Goal: Task Accomplishment & Management: Manage account settings

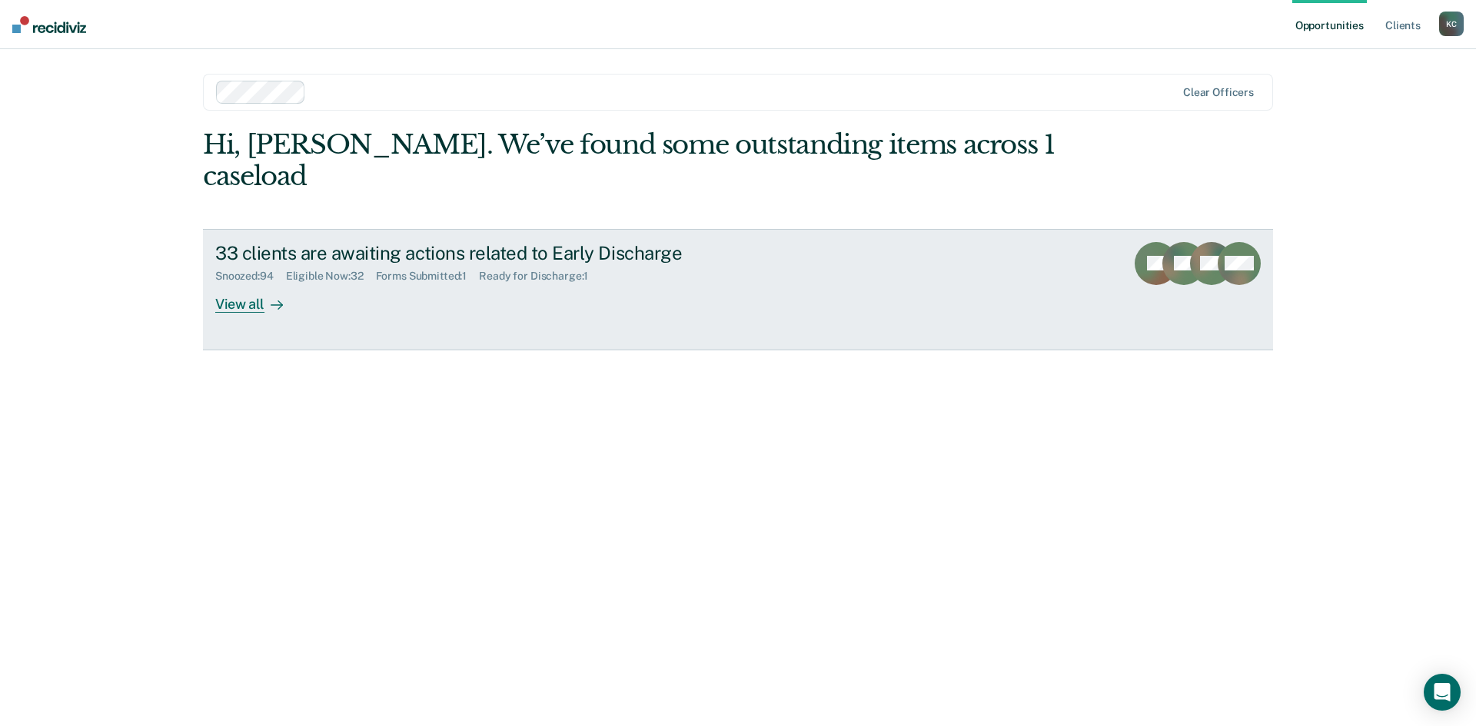
click at [266, 295] on div at bounding box center [273, 304] width 18 height 18
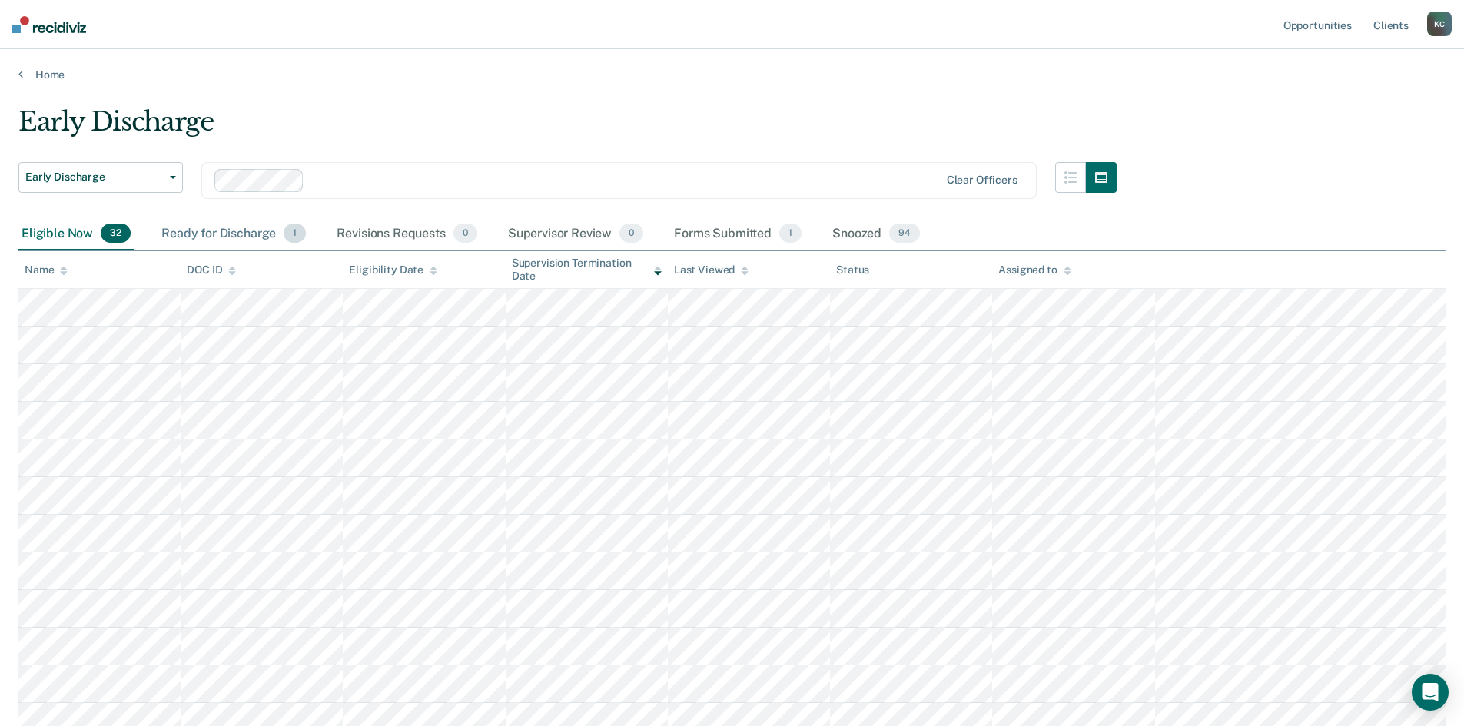
click at [240, 232] on div "Ready for Discharge 1" at bounding box center [233, 235] width 151 height 34
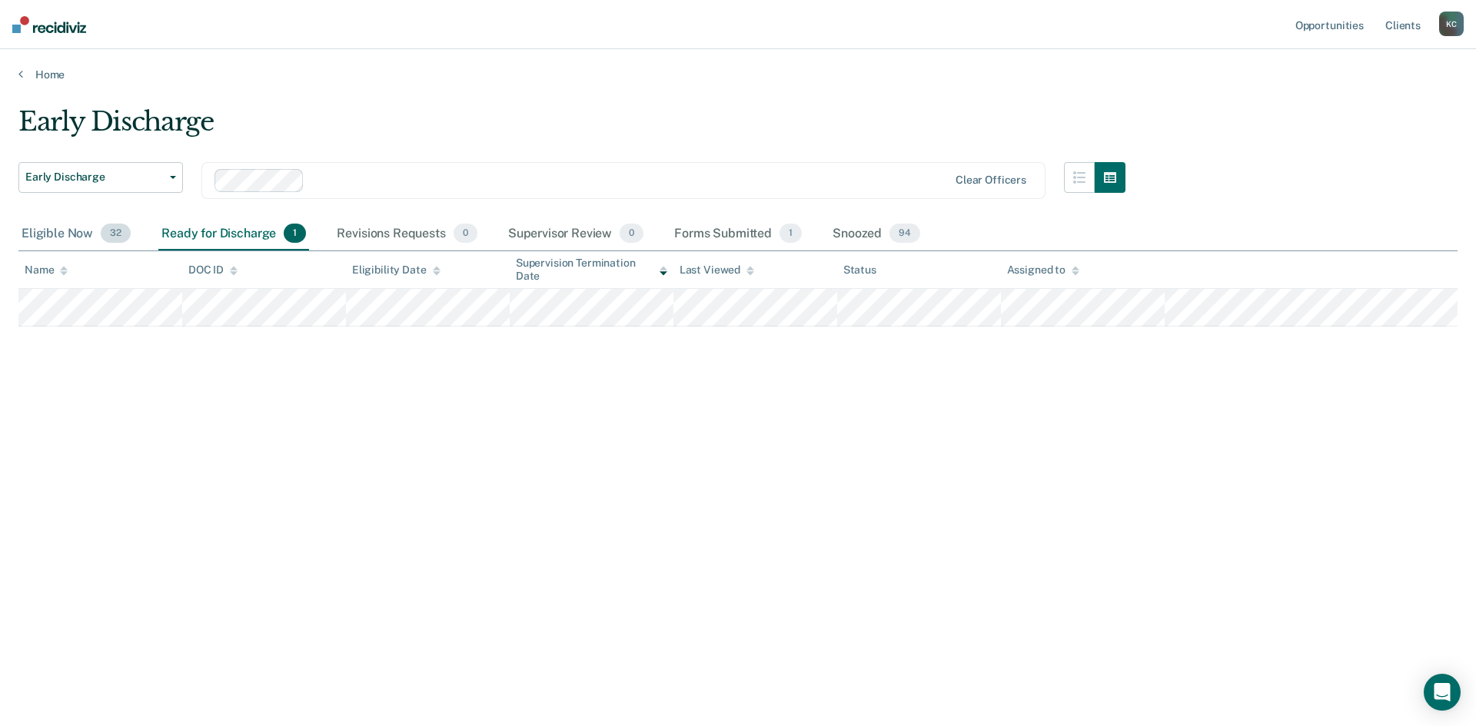
click at [65, 238] on div "Eligible Now 32" at bounding box center [75, 235] width 115 height 34
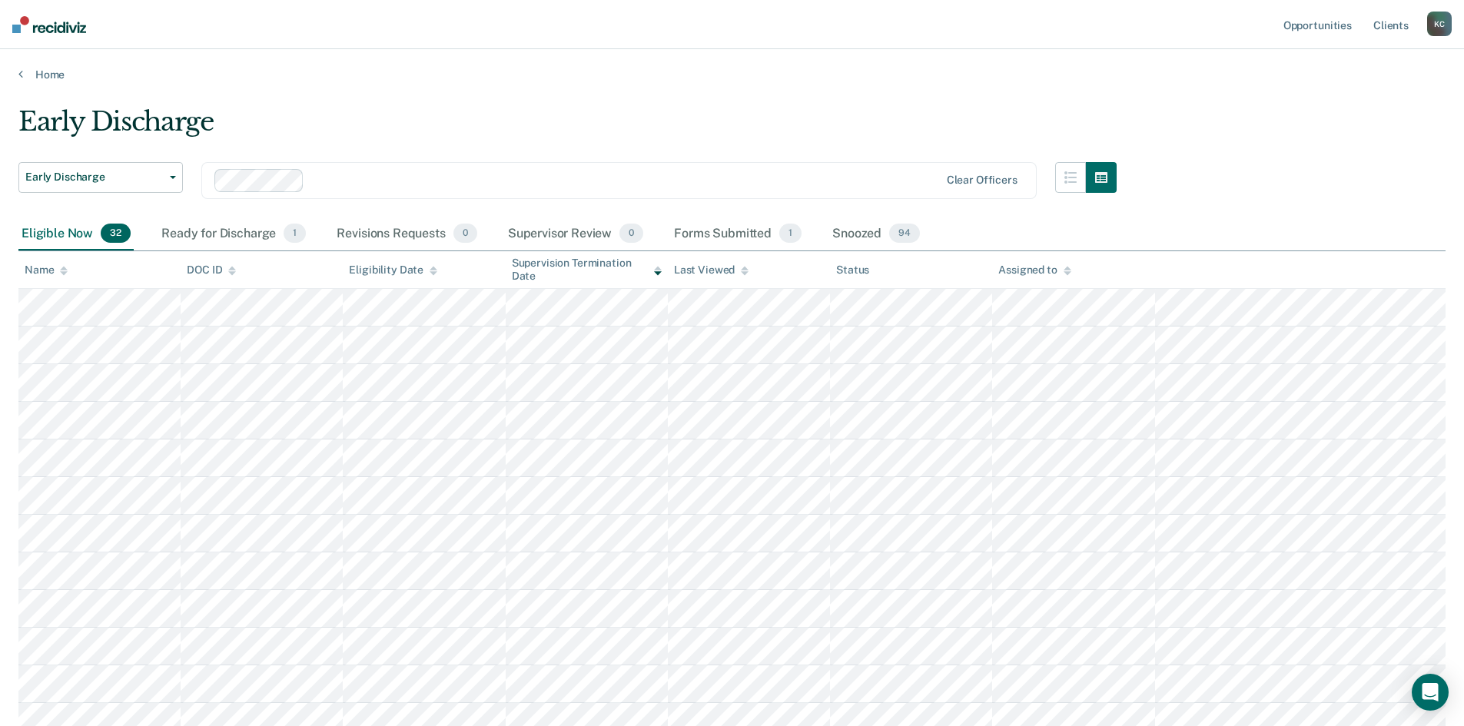
click at [656, 274] on icon at bounding box center [658, 271] width 8 height 10
click at [65, 274] on icon at bounding box center [64, 273] width 8 height 4
click at [849, 233] on div "Snoozed 94" at bounding box center [876, 235] width 94 height 34
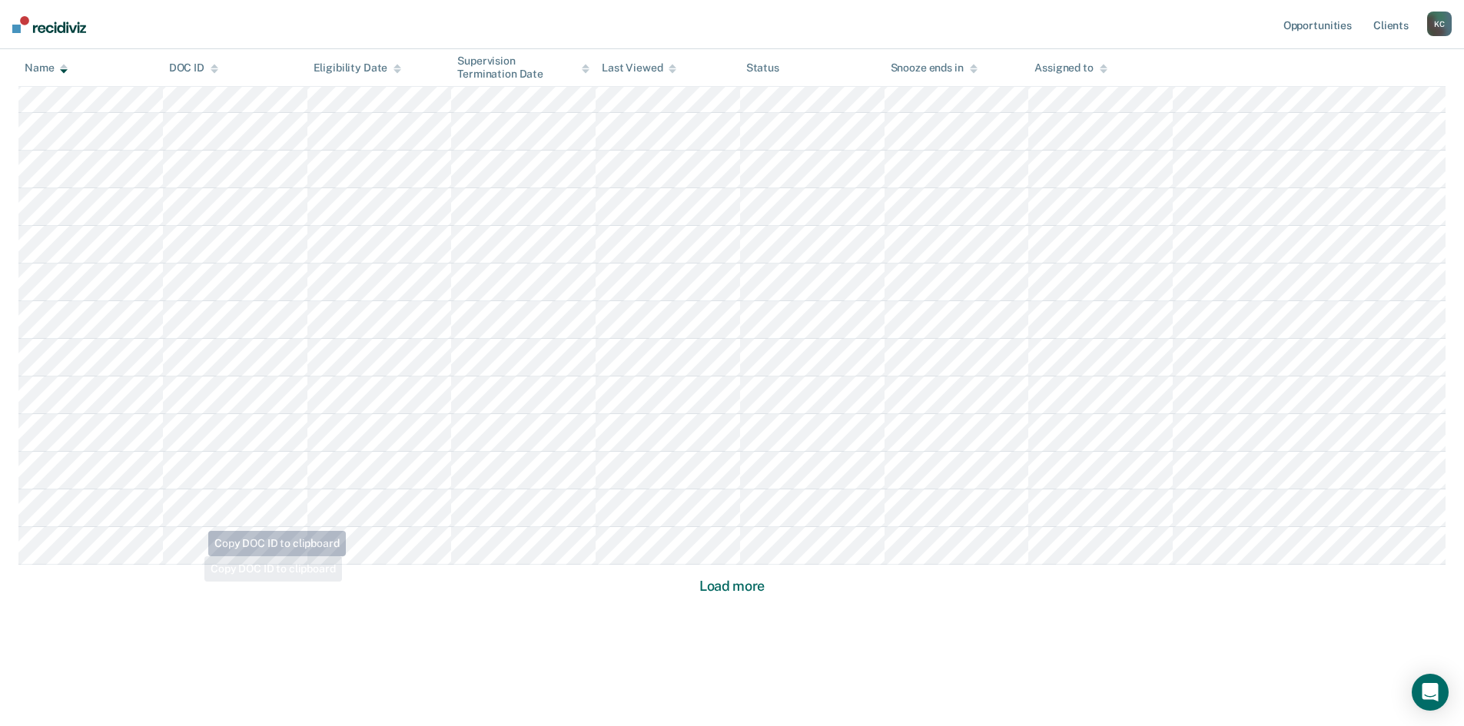
scroll to position [859, 0]
click at [714, 577] on button "Load more" at bounding box center [732, 582] width 75 height 18
click at [738, 580] on button "Load more" at bounding box center [732, 582] width 75 height 18
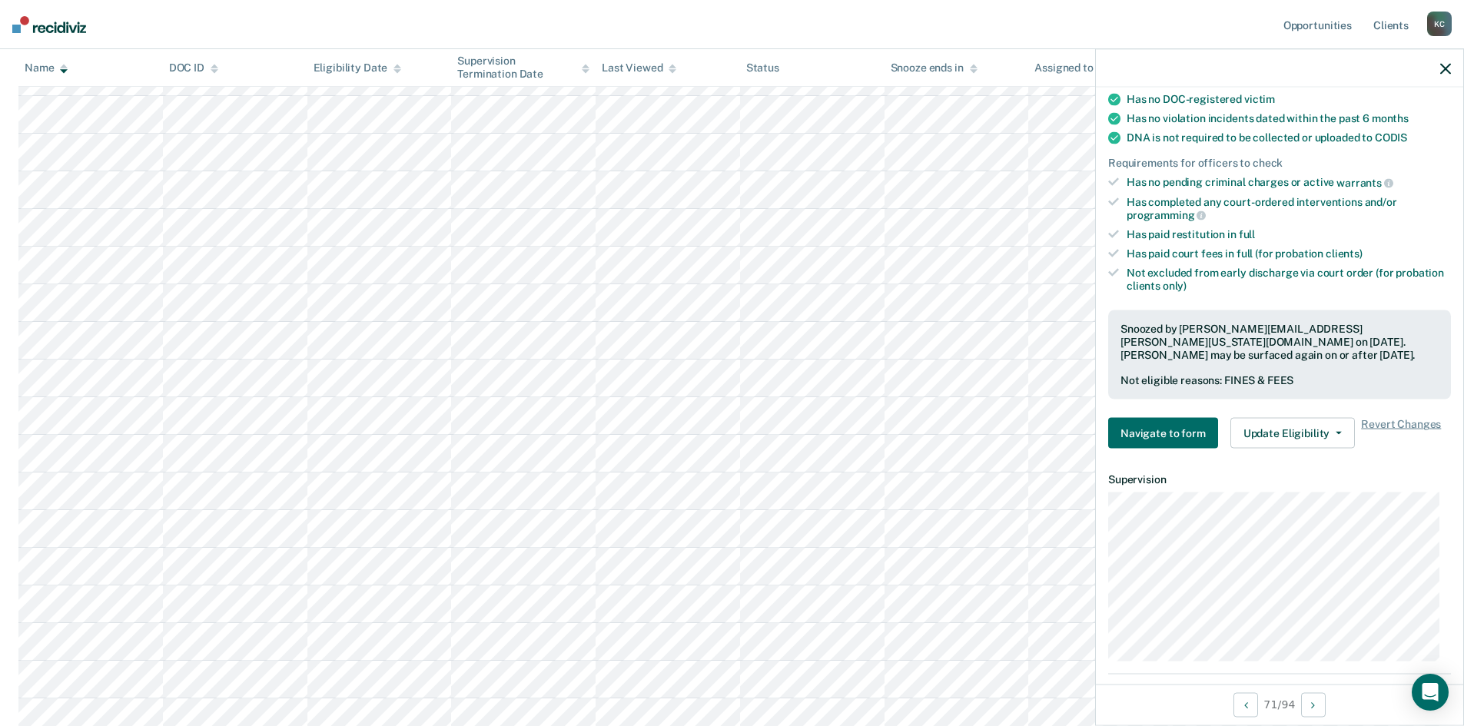
scroll to position [307, 0]
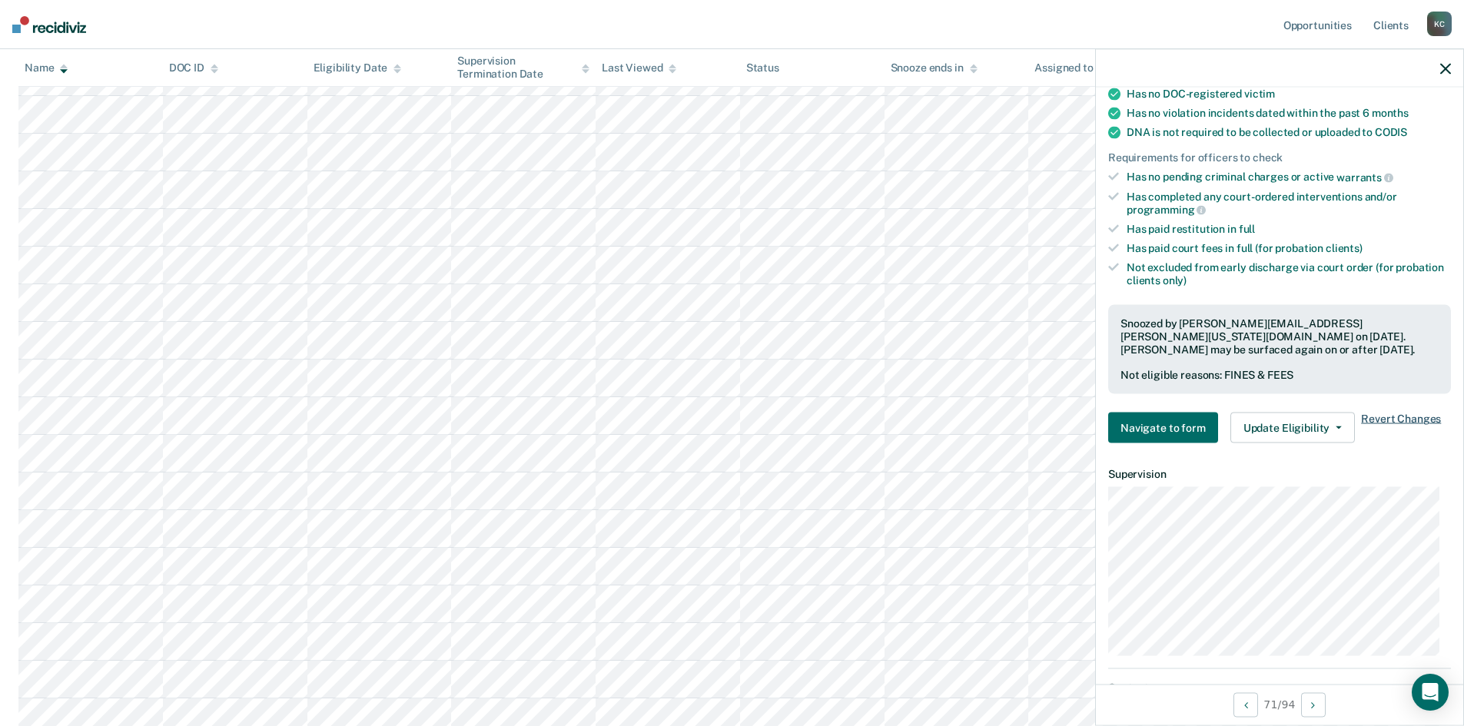
click at [1394, 417] on span "Revert Changes" at bounding box center [1401, 428] width 80 height 31
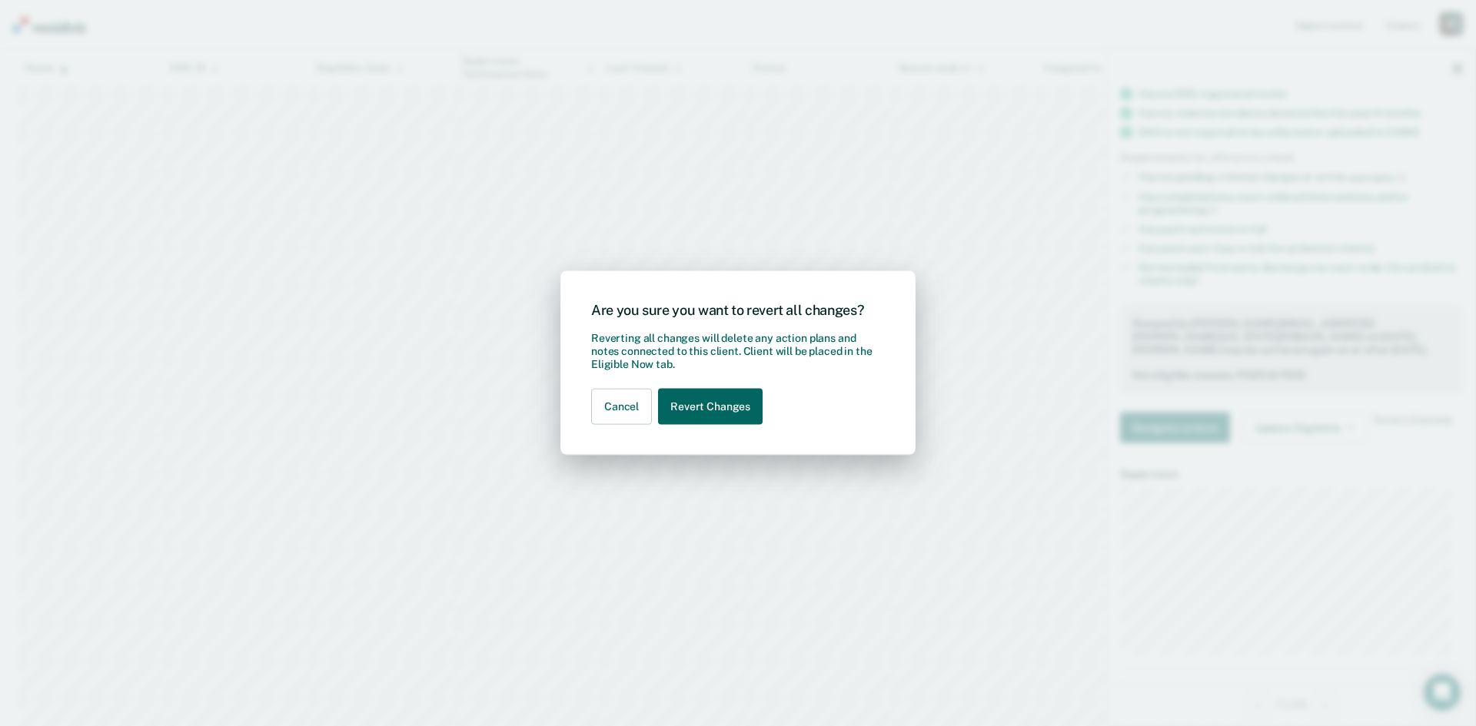
click at [725, 403] on button "Revert Changes" at bounding box center [710, 407] width 105 height 36
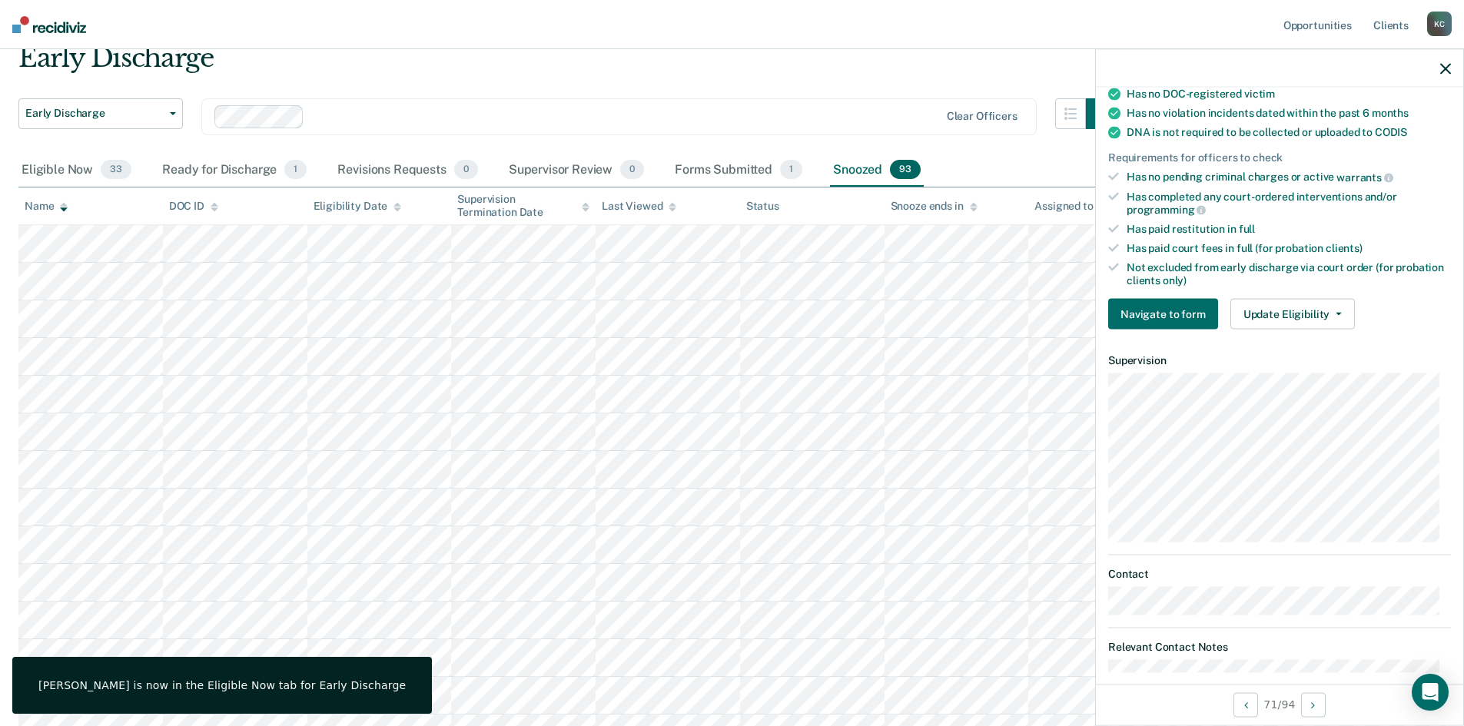
scroll to position [0, 0]
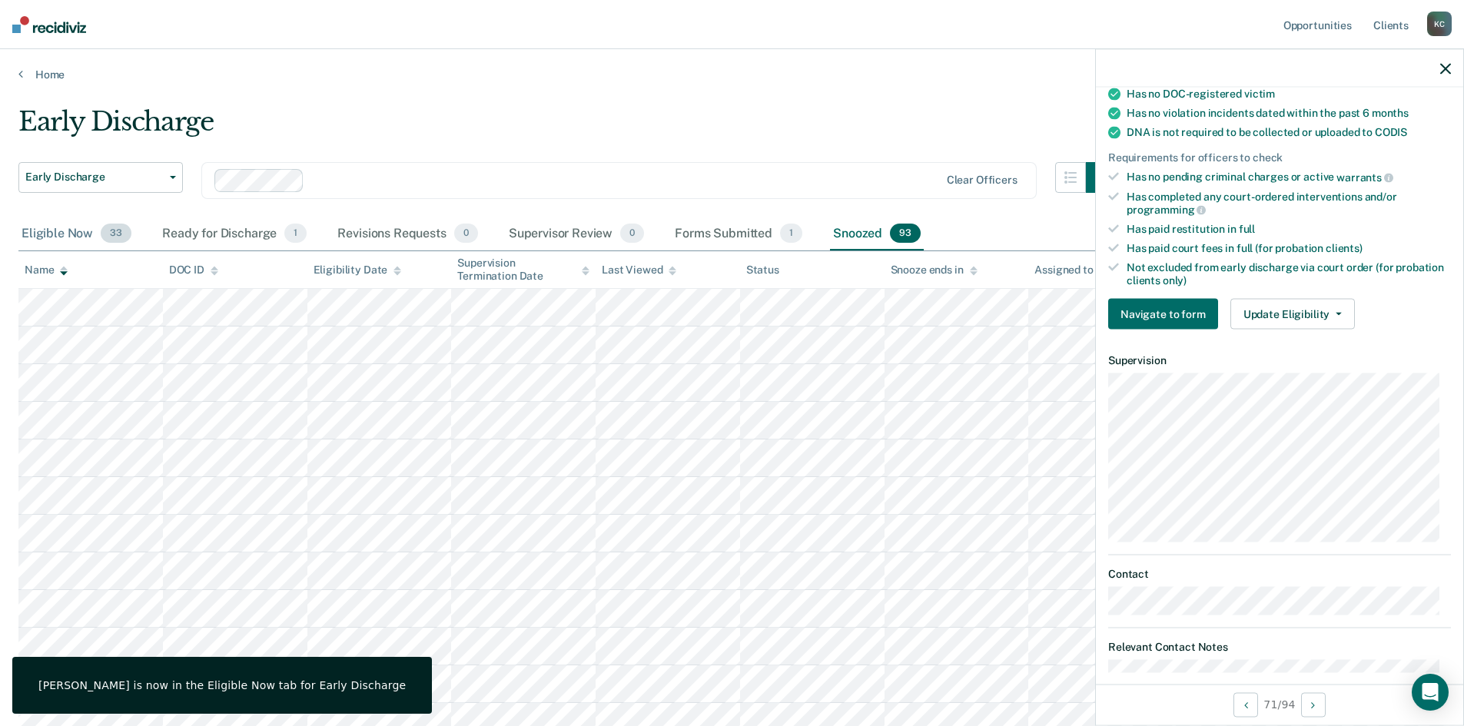
click at [65, 239] on div "Eligible Now 33" at bounding box center [76, 235] width 116 height 34
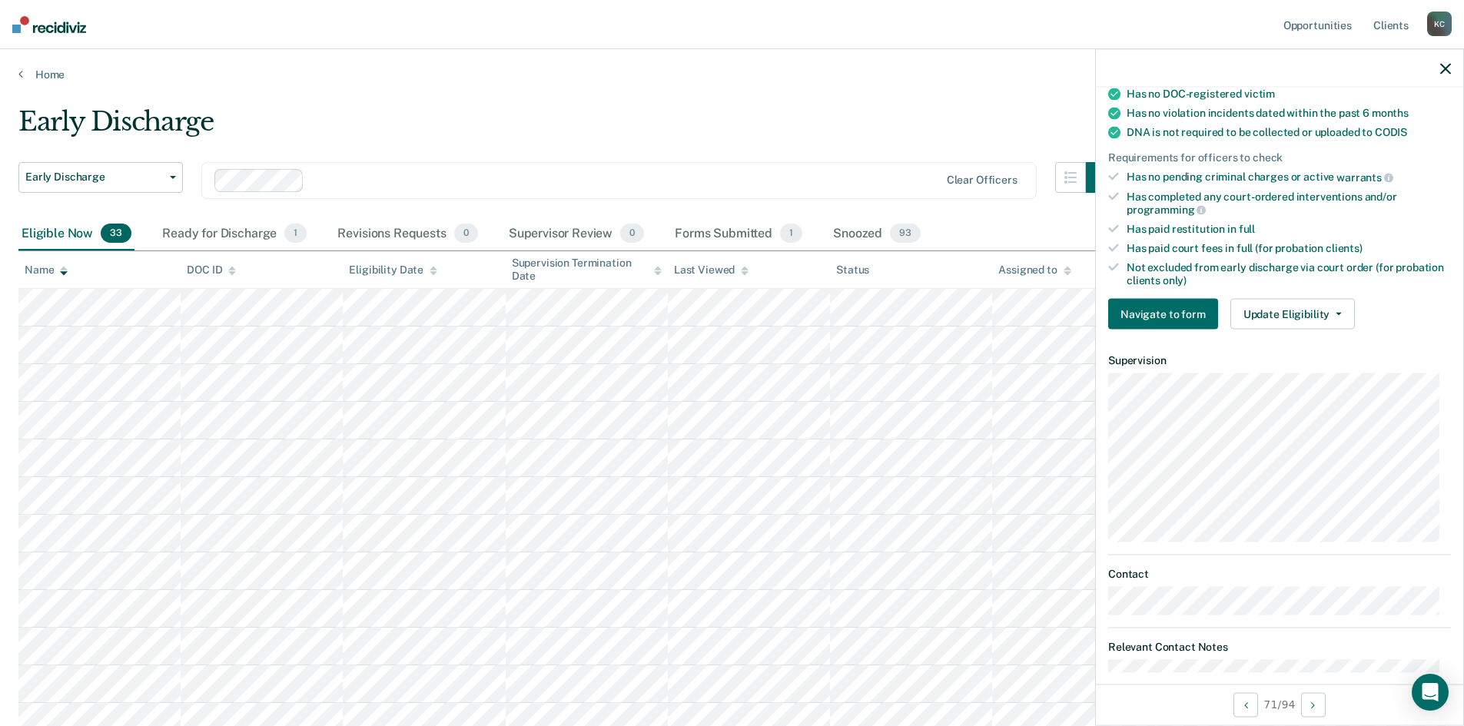
click at [657, 274] on icon at bounding box center [658, 273] width 8 height 4
click at [1295, 319] on button "Update Eligibility" at bounding box center [1293, 314] width 125 height 31
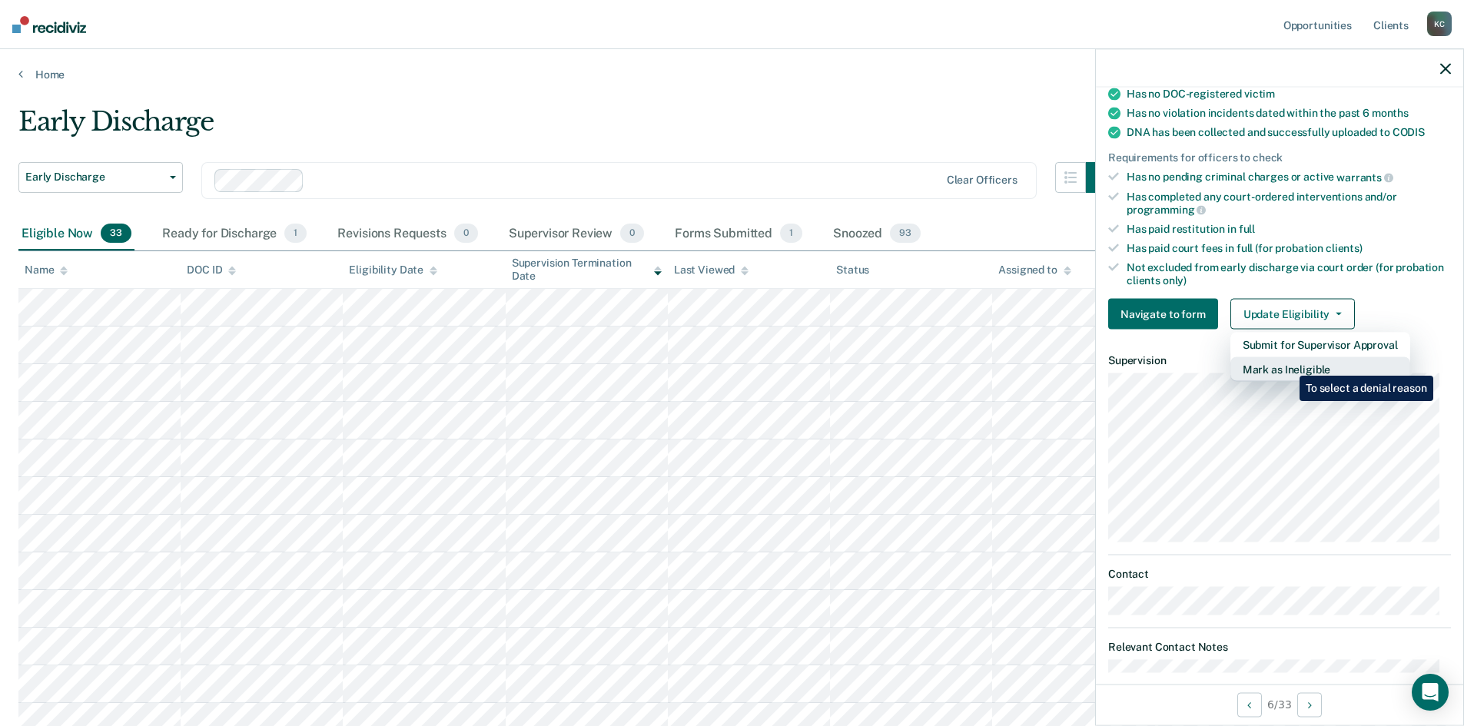
click at [1288, 364] on button "Mark as Ineligible" at bounding box center [1321, 369] width 180 height 25
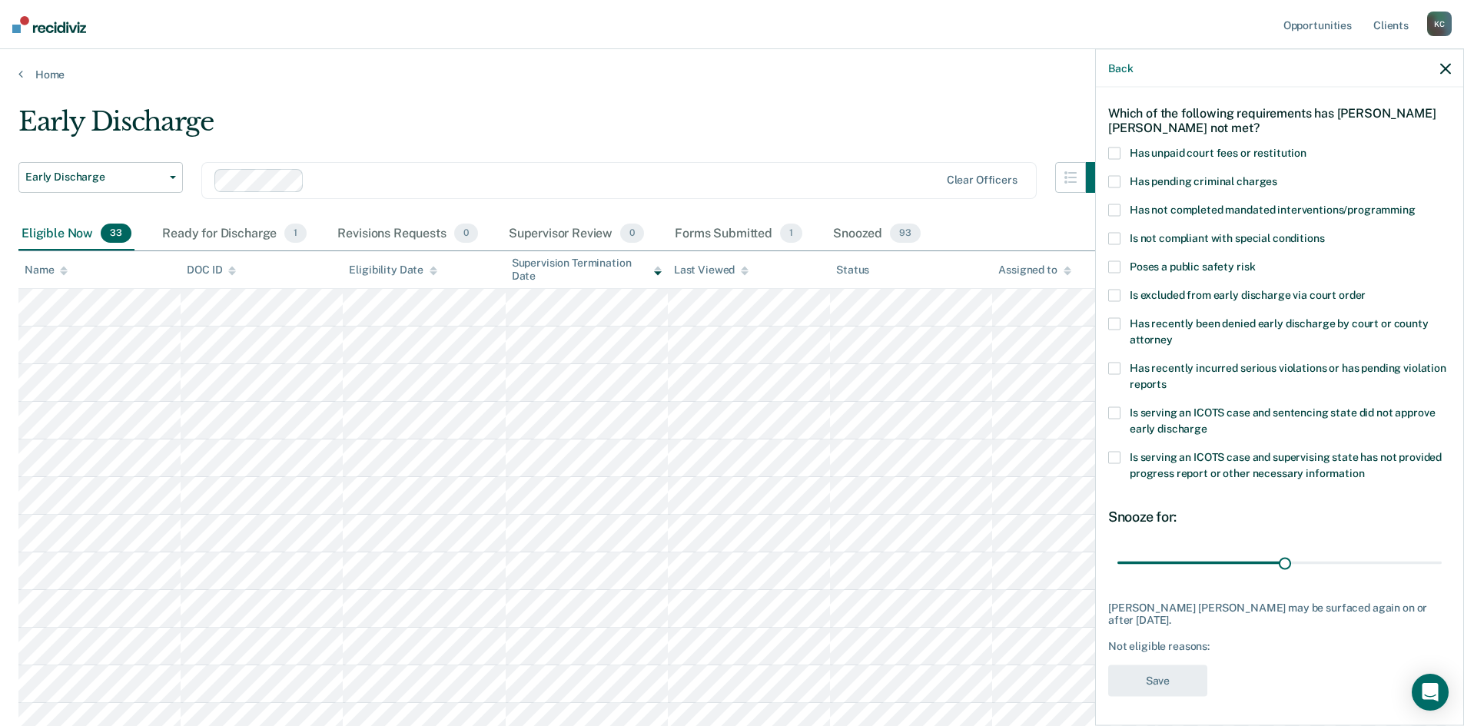
click at [1118, 298] on span at bounding box center [1115, 295] width 12 height 12
click at [1366, 289] on input "Is excluded from early discharge via court order" at bounding box center [1366, 289] width 0 height 0
drag, startPoint x: 1276, startPoint y: 559, endPoint x: 1348, endPoint y: 568, distance: 72.8
type input "43"
click at [1348, 568] on input "range" at bounding box center [1280, 563] width 324 height 27
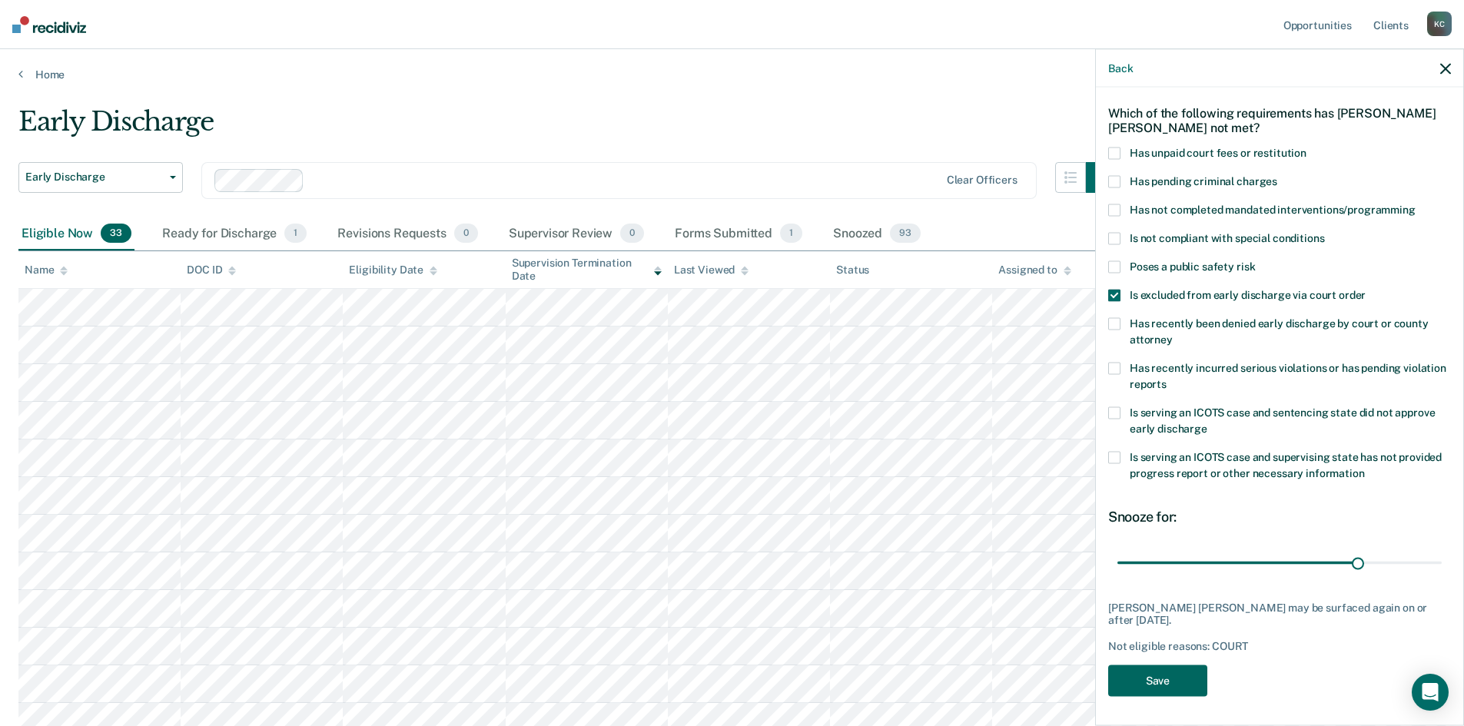
click at [1165, 675] on button "Save" at bounding box center [1158, 681] width 99 height 32
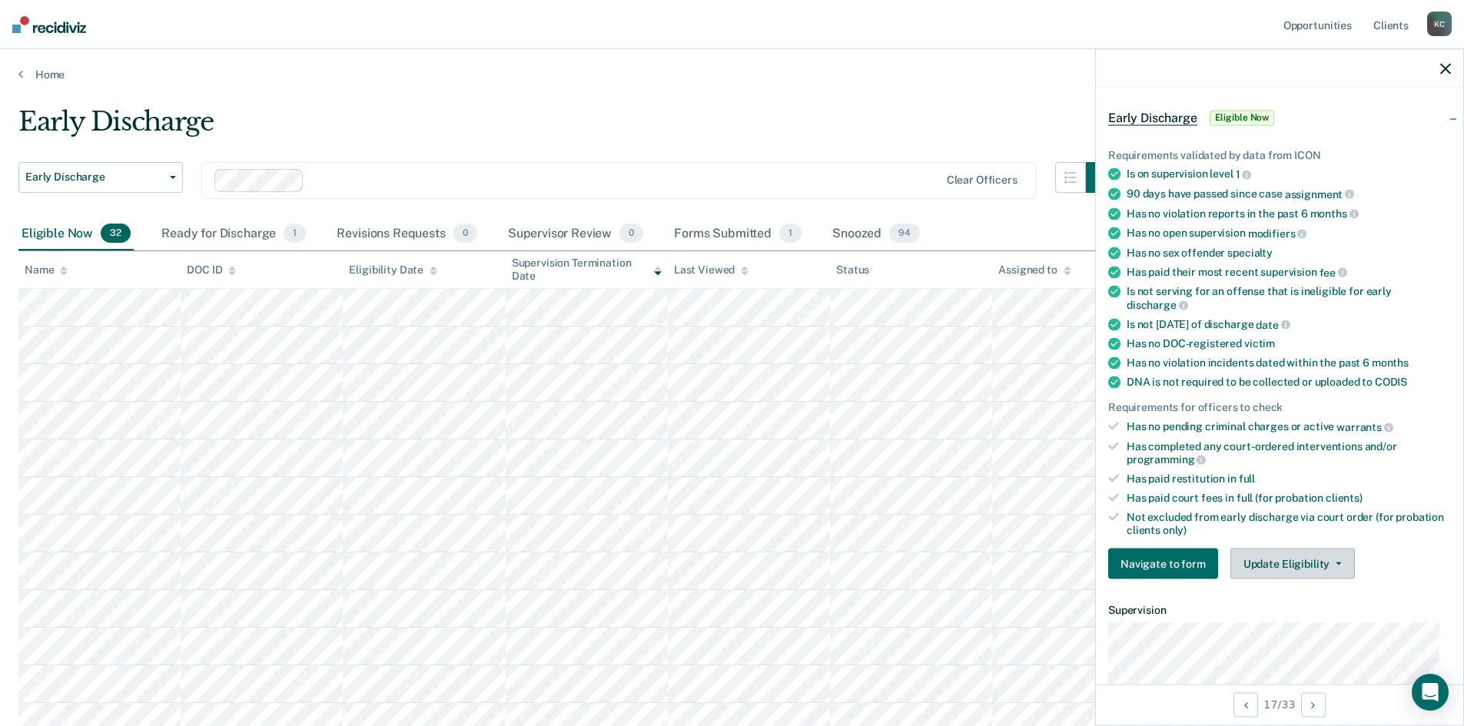
click at [1275, 552] on button "Update Eligibility" at bounding box center [1293, 564] width 125 height 31
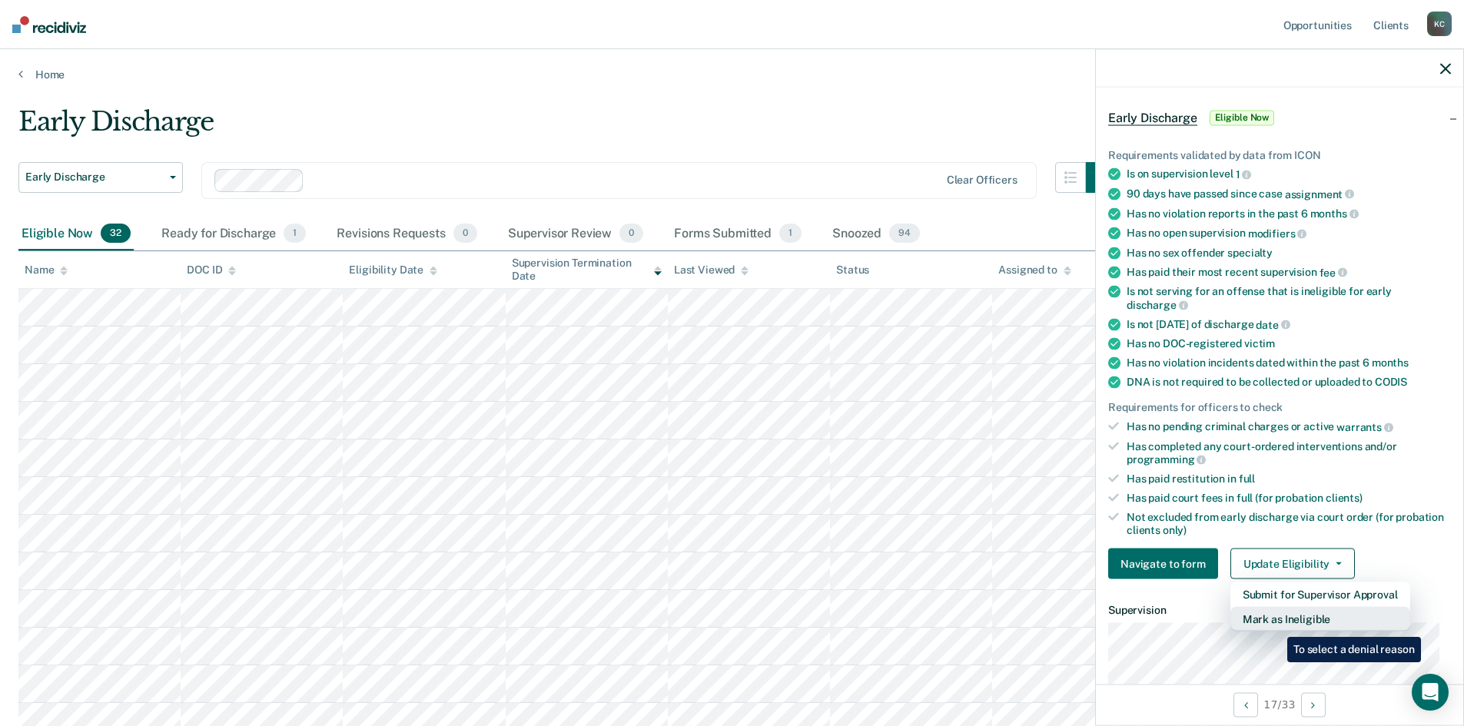
click at [1276, 626] on button "Mark as Ineligible" at bounding box center [1321, 619] width 180 height 25
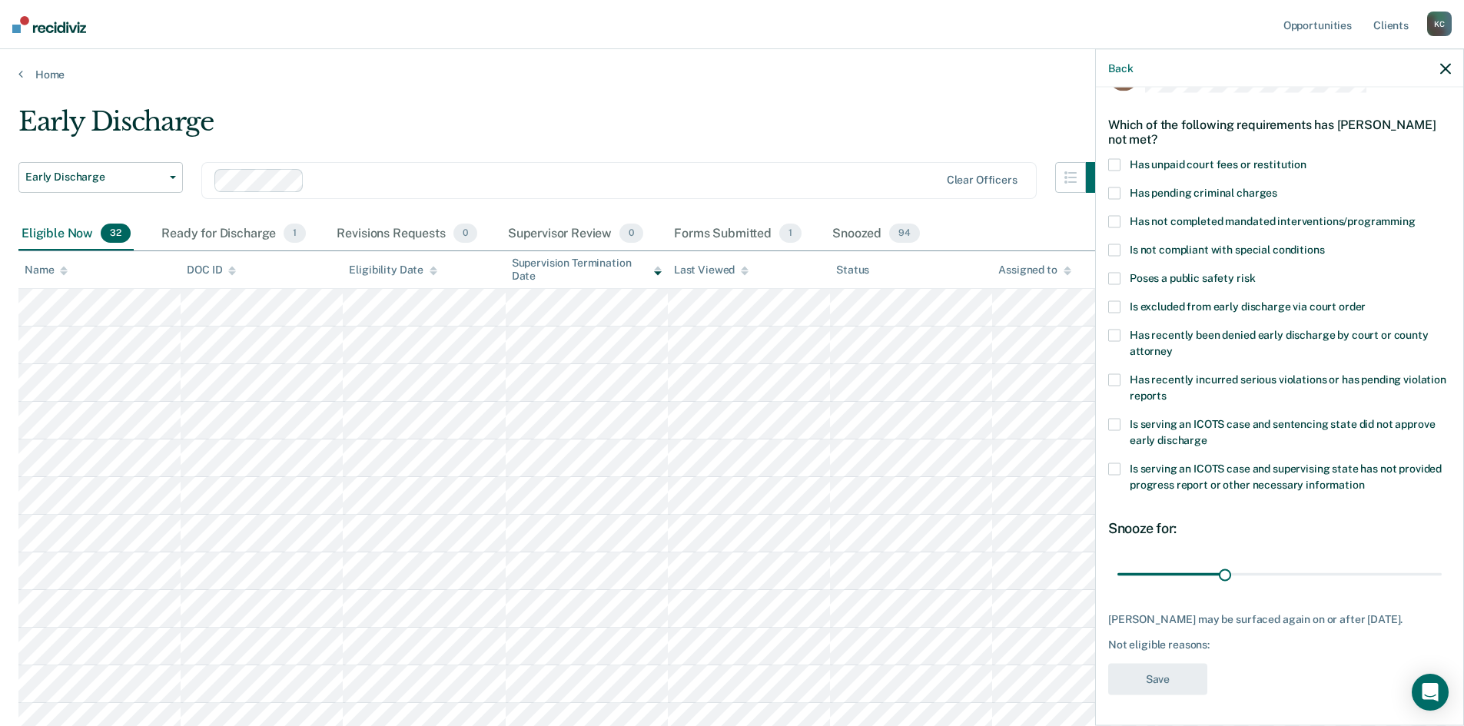
click at [1112, 215] on span at bounding box center [1115, 221] width 12 height 12
click at [1416, 215] on input "Has not completed mandated interventions/programming" at bounding box center [1416, 215] width 0 height 0
drag, startPoint x: 1221, startPoint y: 563, endPoint x: 1145, endPoint y: 578, distance: 76.9
type input "7"
click at [1145, 578] on input "range" at bounding box center [1280, 574] width 324 height 27
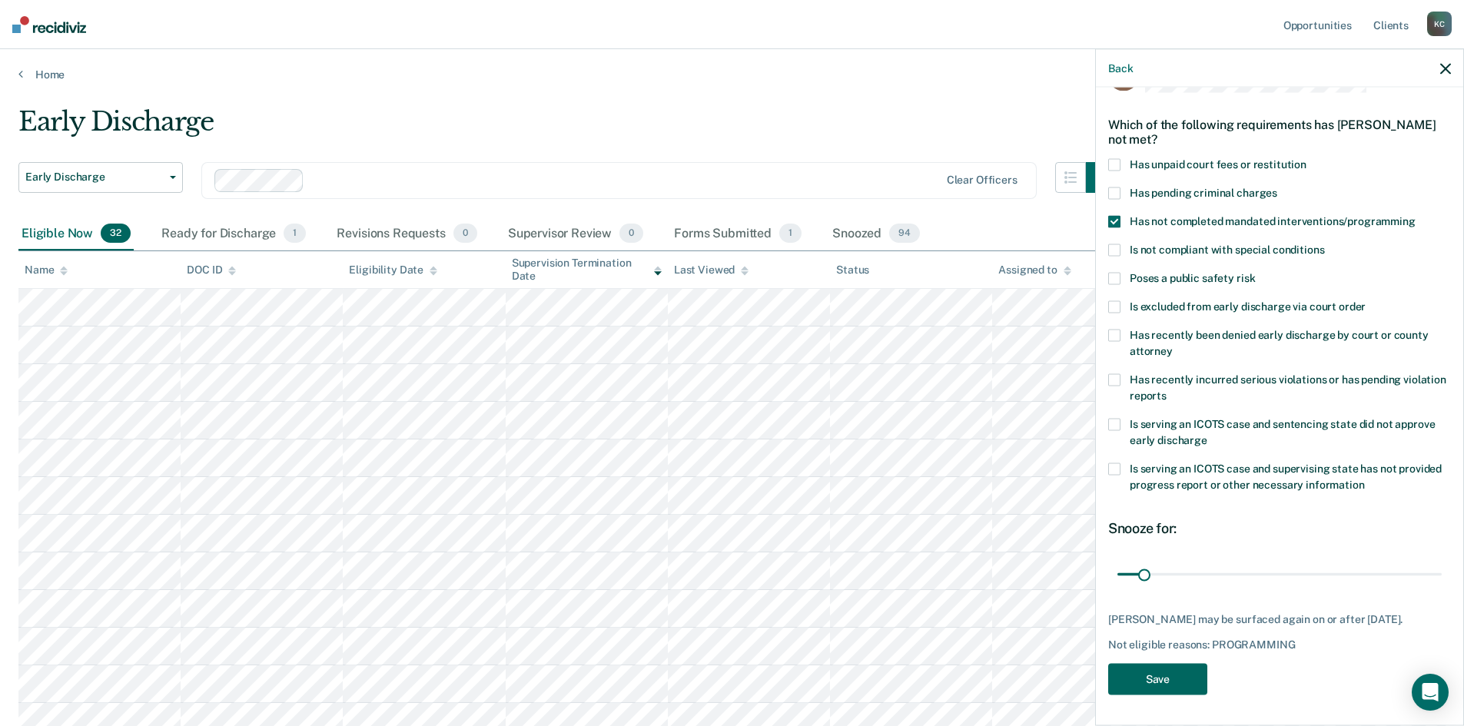
click at [1155, 672] on button "Save" at bounding box center [1158, 679] width 99 height 32
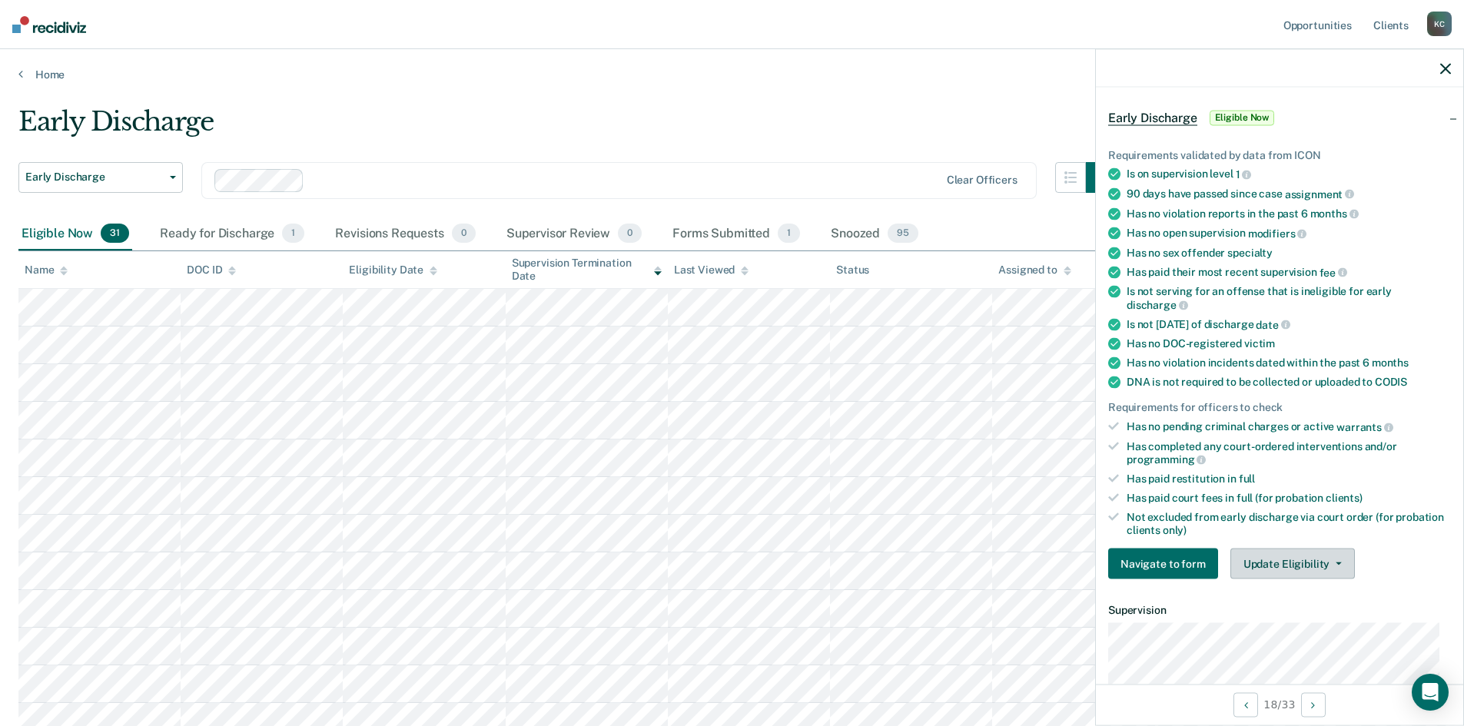
click at [1283, 561] on button "Update Eligibility" at bounding box center [1293, 564] width 125 height 31
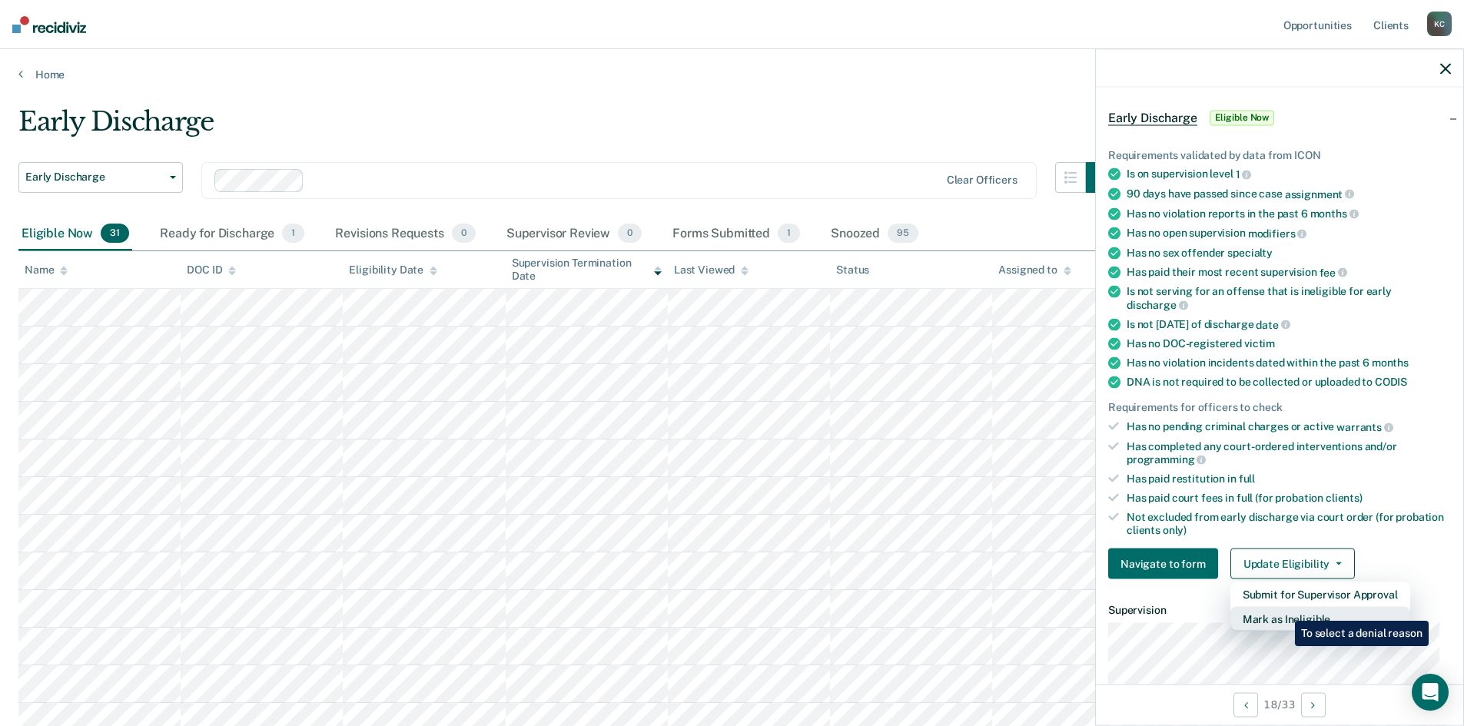
click at [1284, 610] on button "Mark as Ineligible" at bounding box center [1321, 619] width 180 height 25
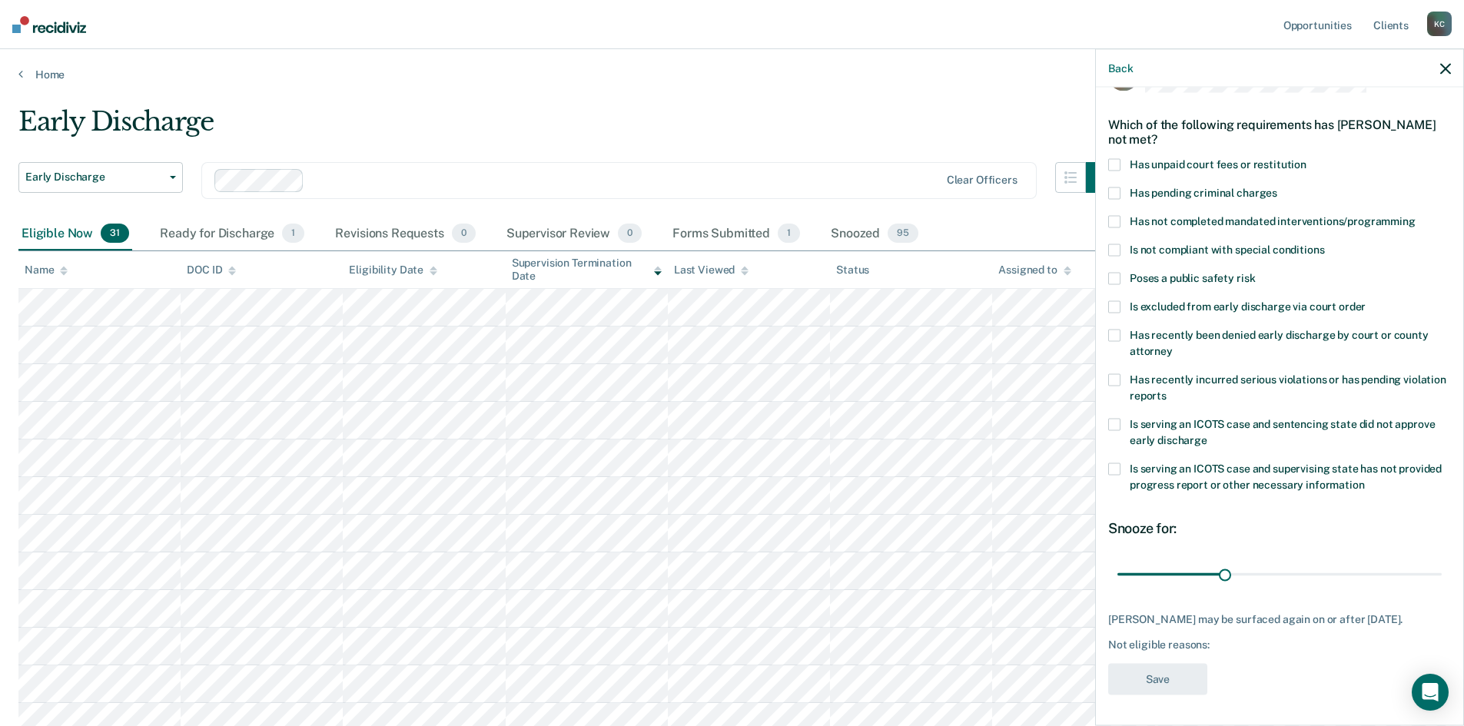
scroll to position [45, 0]
click at [1113, 171] on label "Has unpaid court fees or restitution" at bounding box center [1280, 168] width 343 height 16
click at [1307, 160] on input "Has unpaid court fees or restitution" at bounding box center [1307, 160] width 0 height 0
click at [1119, 221] on span at bounding box center [1115, 223] width 12 height 12
click at [1416, 217] on input "Has not completed mandated interventions/programming" at bounding box center [1416, 217] width 0 height 0
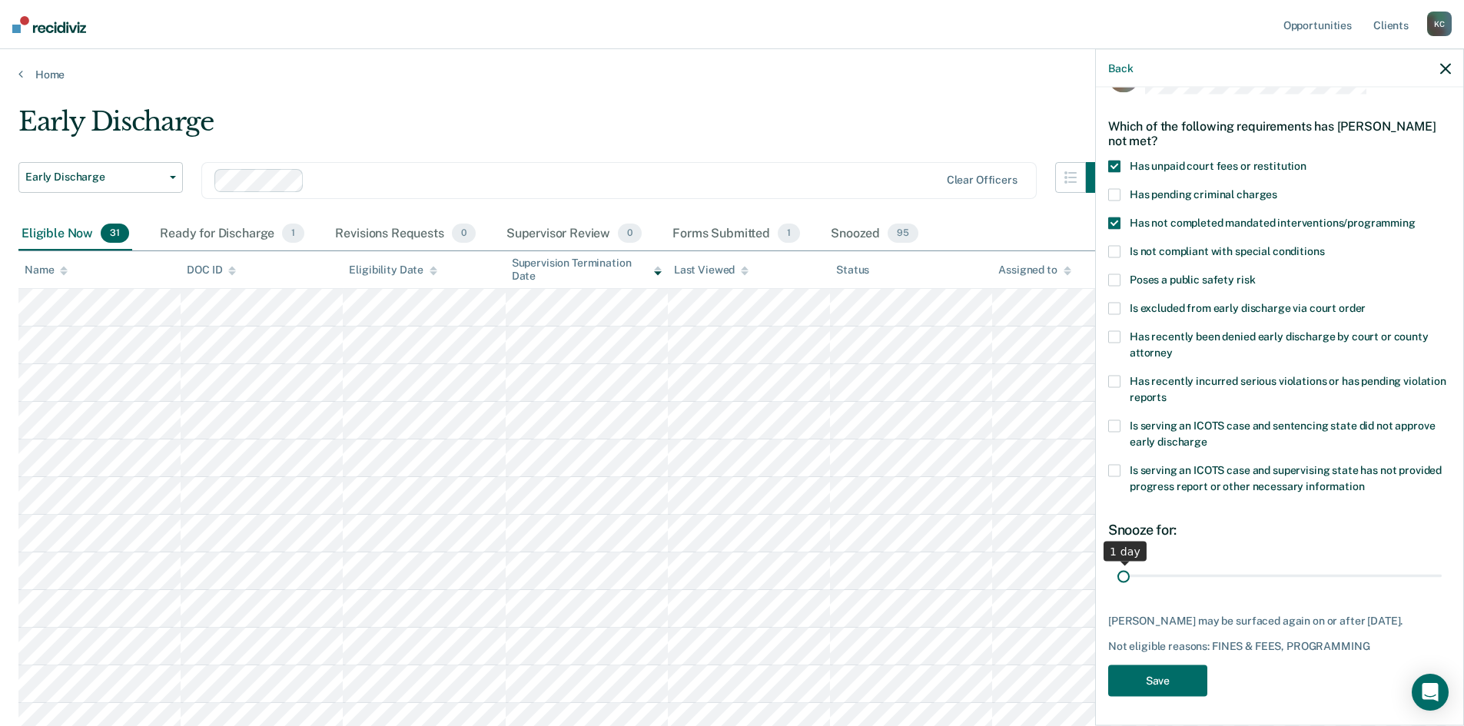
drag, startPoint x: 1150, startPoint y: 580, endPoint x: 1105, endPoint y: 589, distance: 46.1
type input "1"
click at [1118, 589] on input "range" at bounding box center [1280, 576] width 324 height 27
click at [1164, 691] on button "Save" at bounding box center [1158, 681] width 99 height 32
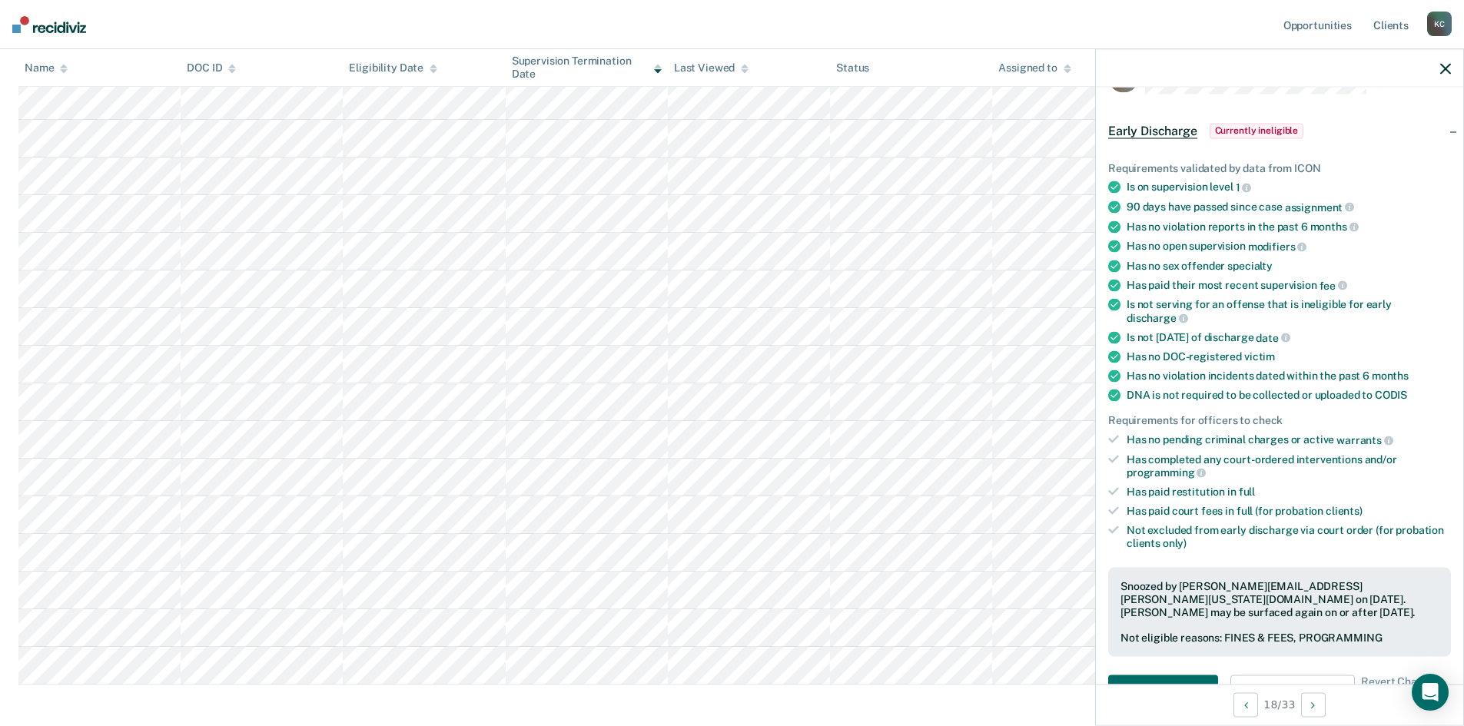
scroll to position [769, 0]
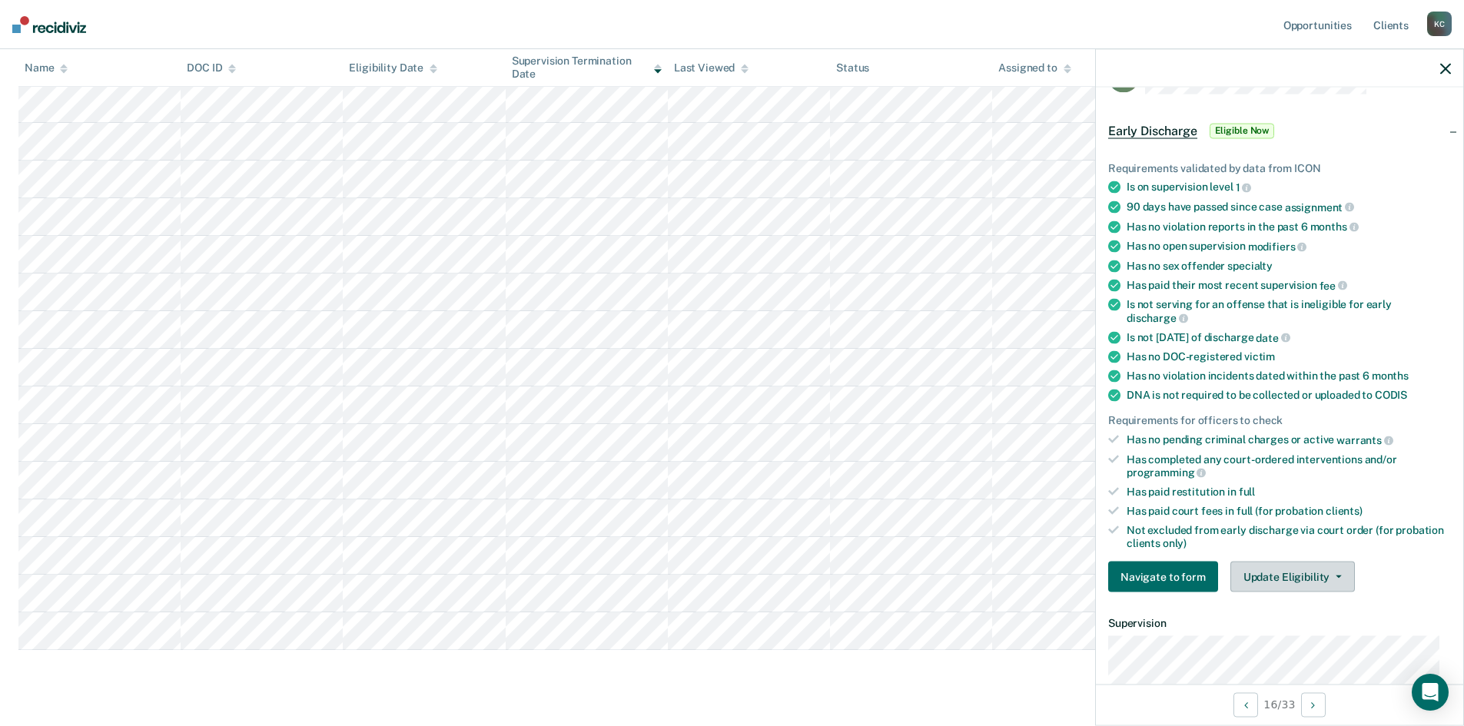
click at [1252, 584] on button "Update Eligibility" at bounding box center [1293, 577] width 125 height 31
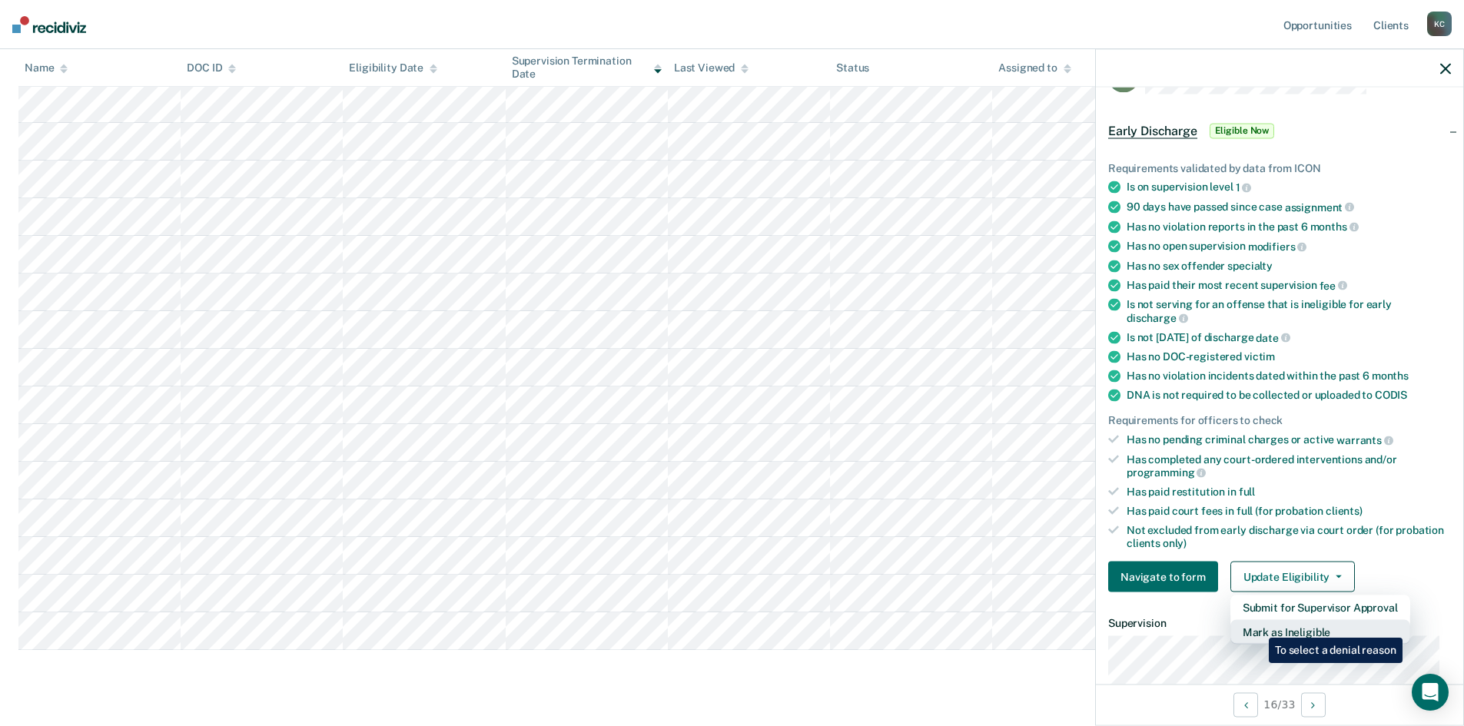
click at [1258, 627] on button "Mark as Ineligible" at bounding box center [1321, 632] width 180 height 25
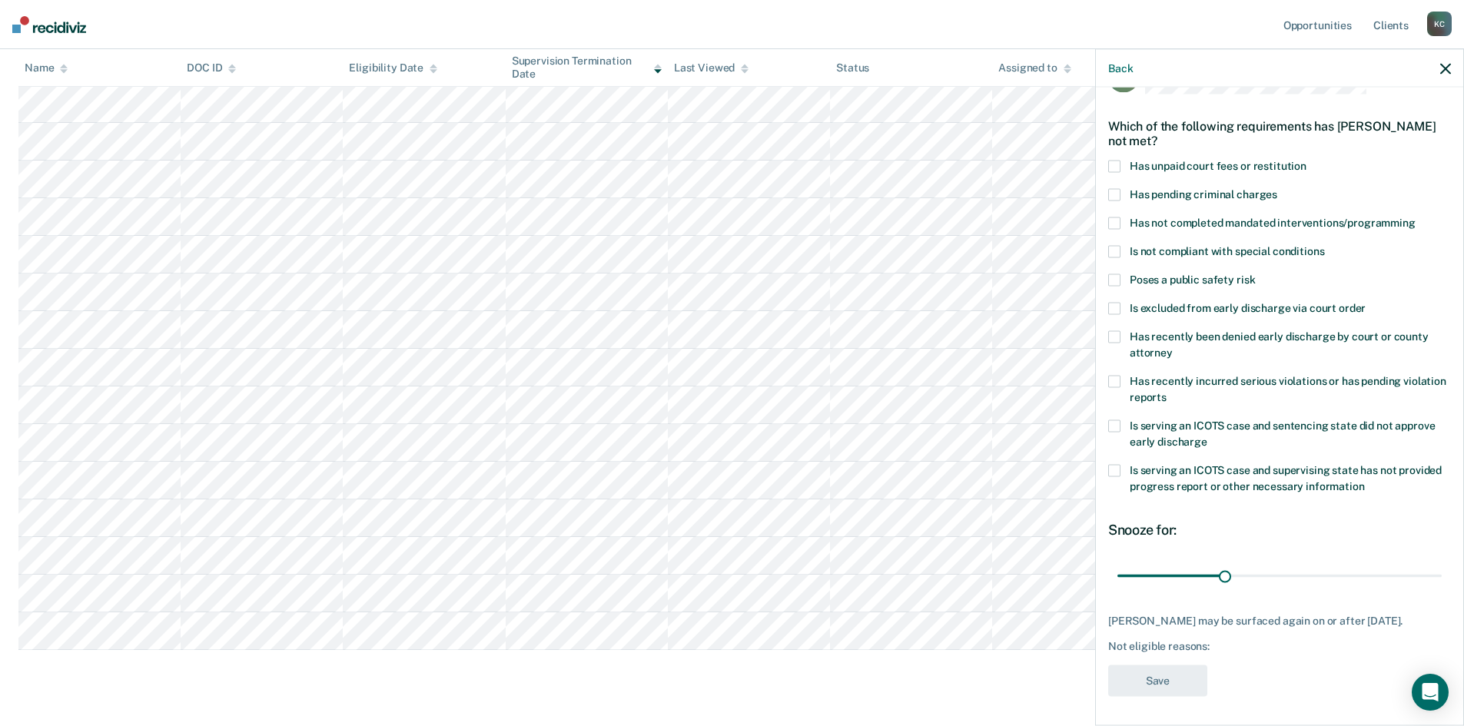
click at [1119, 165] on span at bounding box center [1115, 166] width 12 height 12
click at [1307, 160] on input "Has unpaid court fees or restitution" at bounding box center [1307, 160] width 0 height 0
click at [1116, 222] on span at bounding box center [1115, 223] width 12 height 12
click at [1416, 217] on input "Has not completed mandated interventions/programming" at bounding box center [1416, 217] width 0 height 0
drag, startPoint x: 1151, startPoint y: 577, endPoint x: 1248, endPoint y: 660, distance: 127.6
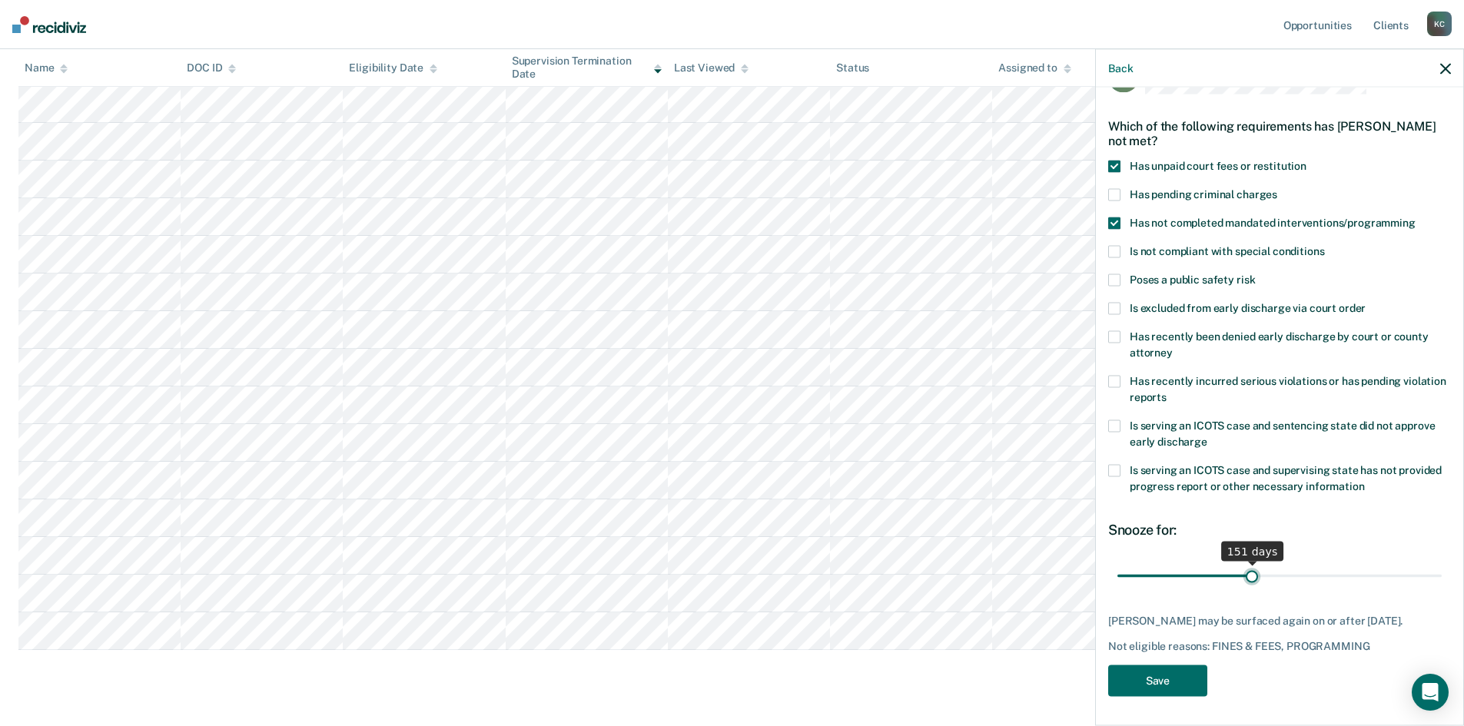
type input "151"
click at [1248, 590] on input "range" at bounding box center [1280, 576] width 324 height 27
click at [1163, 684] on button "Save" at bounding box center [1158, 681] width 99 height 32
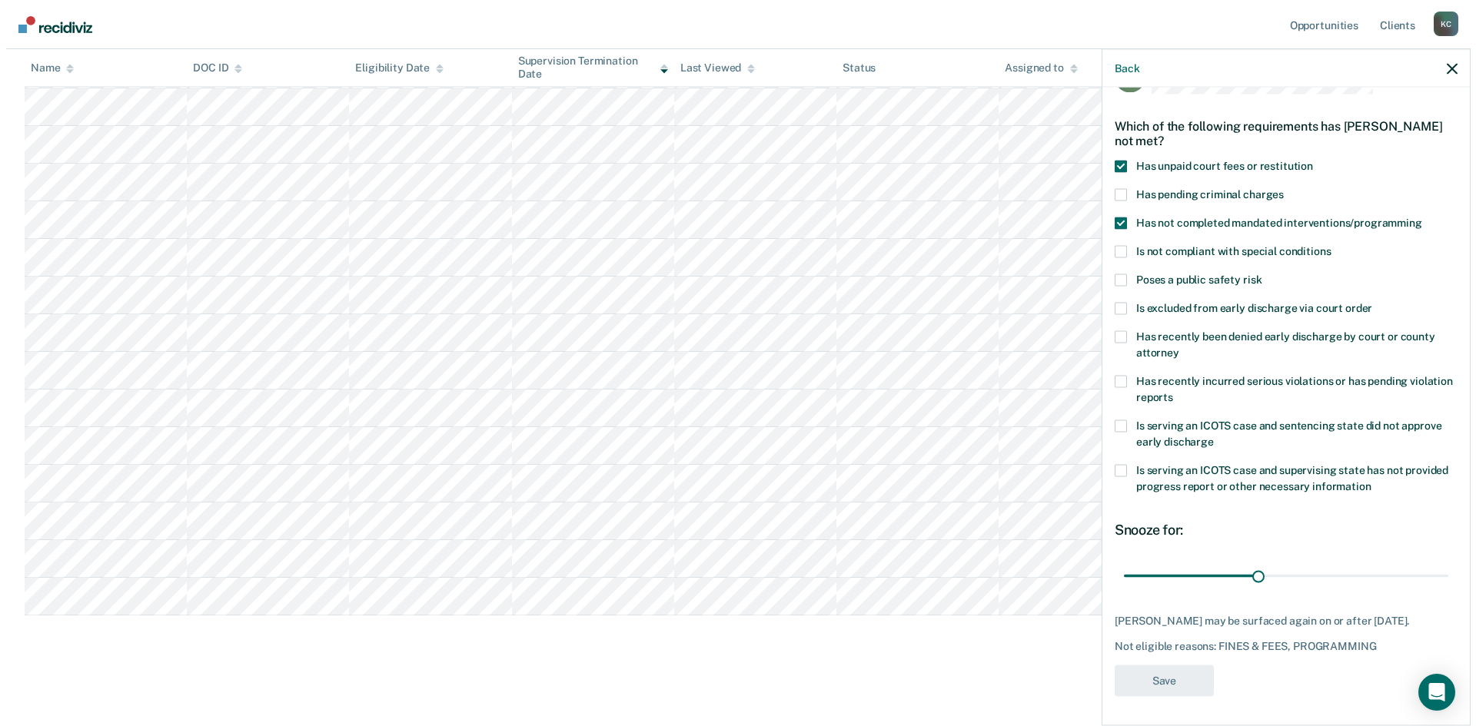
scroll to position [0, 0]
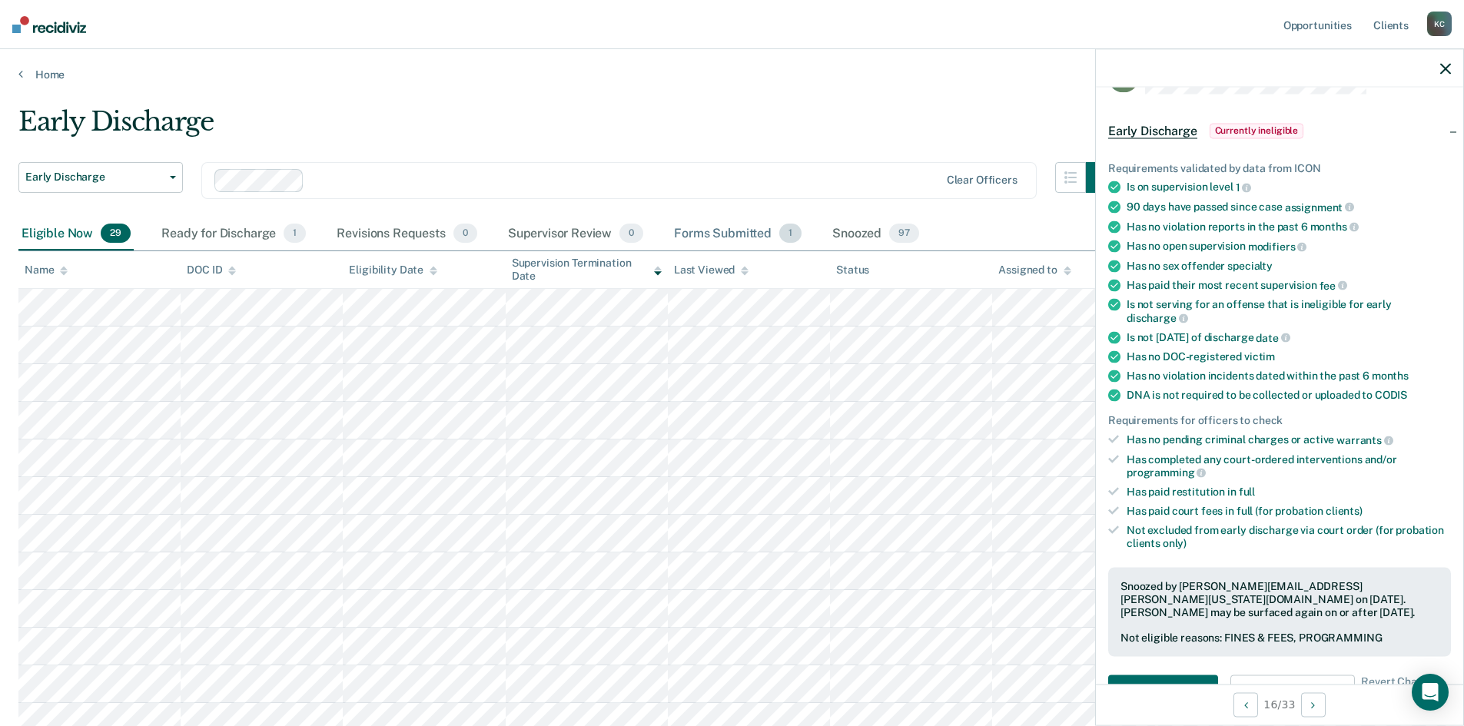
click at [720, 231] on div "Forms Submitted 1" at bounding box center [738, 235] width 134 height 34
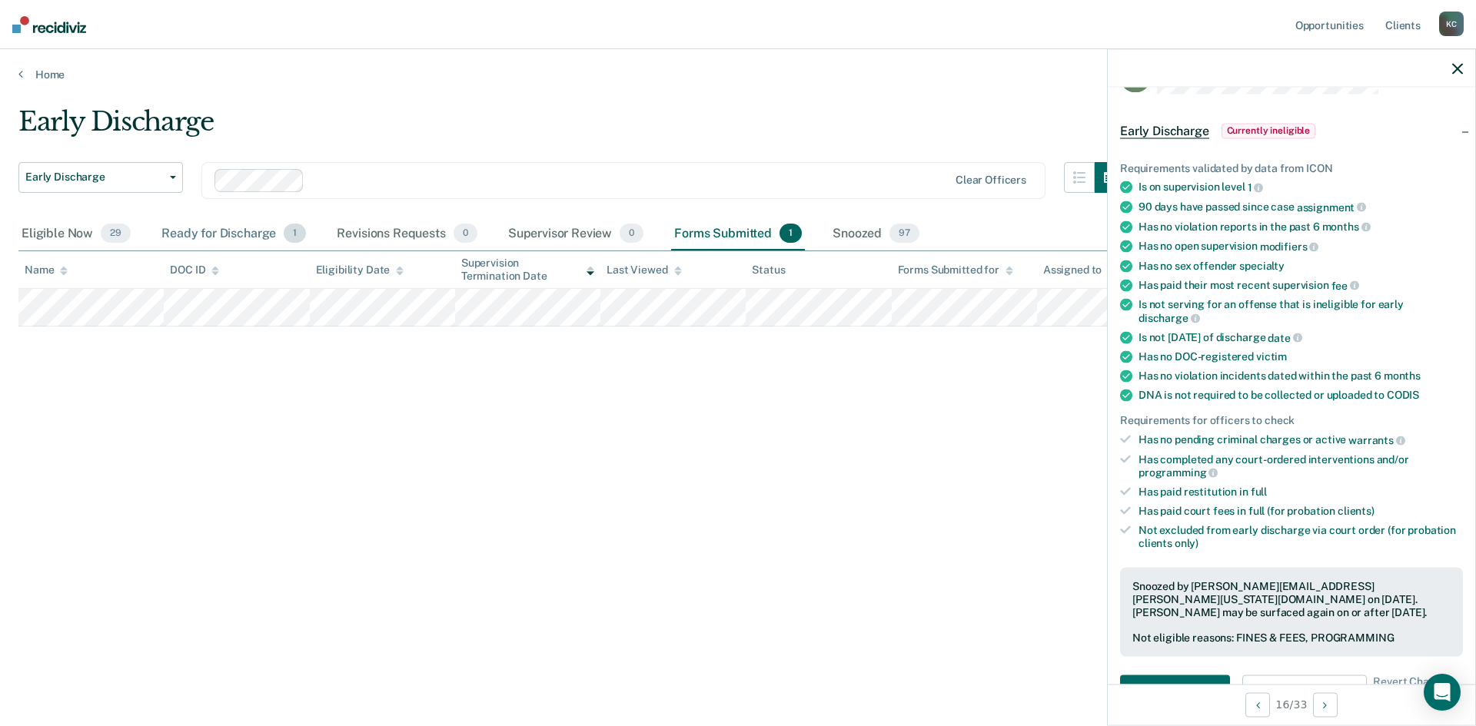
click at [228, 241] on div "Ready for Discharge 1" at bounding box center [233, 235] width 151 height 34
